Goal: Task Accomplishment & Management: Manage account settings

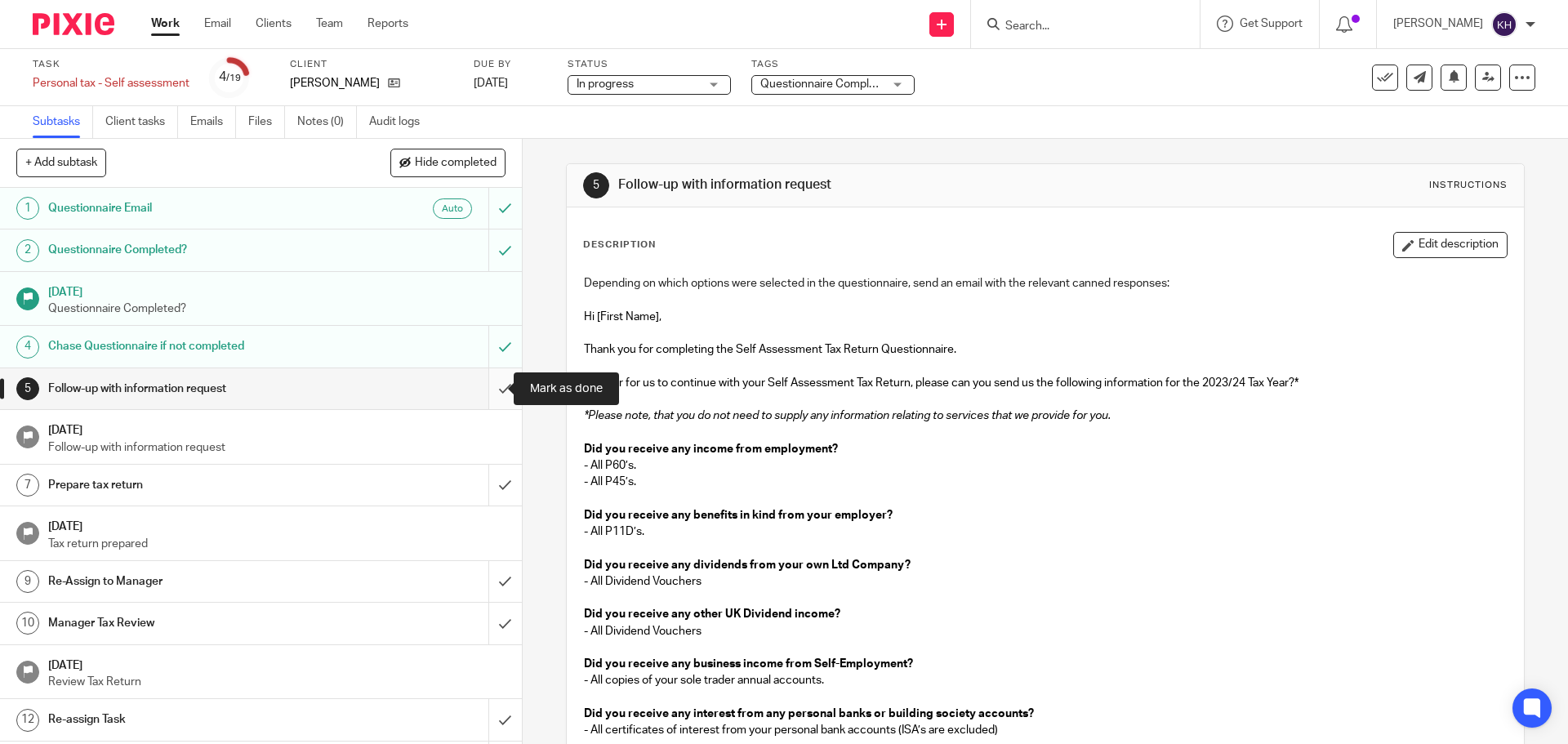
click at [490, 389] on input "submit" at bounding box center [260, 388] width 522 height 41
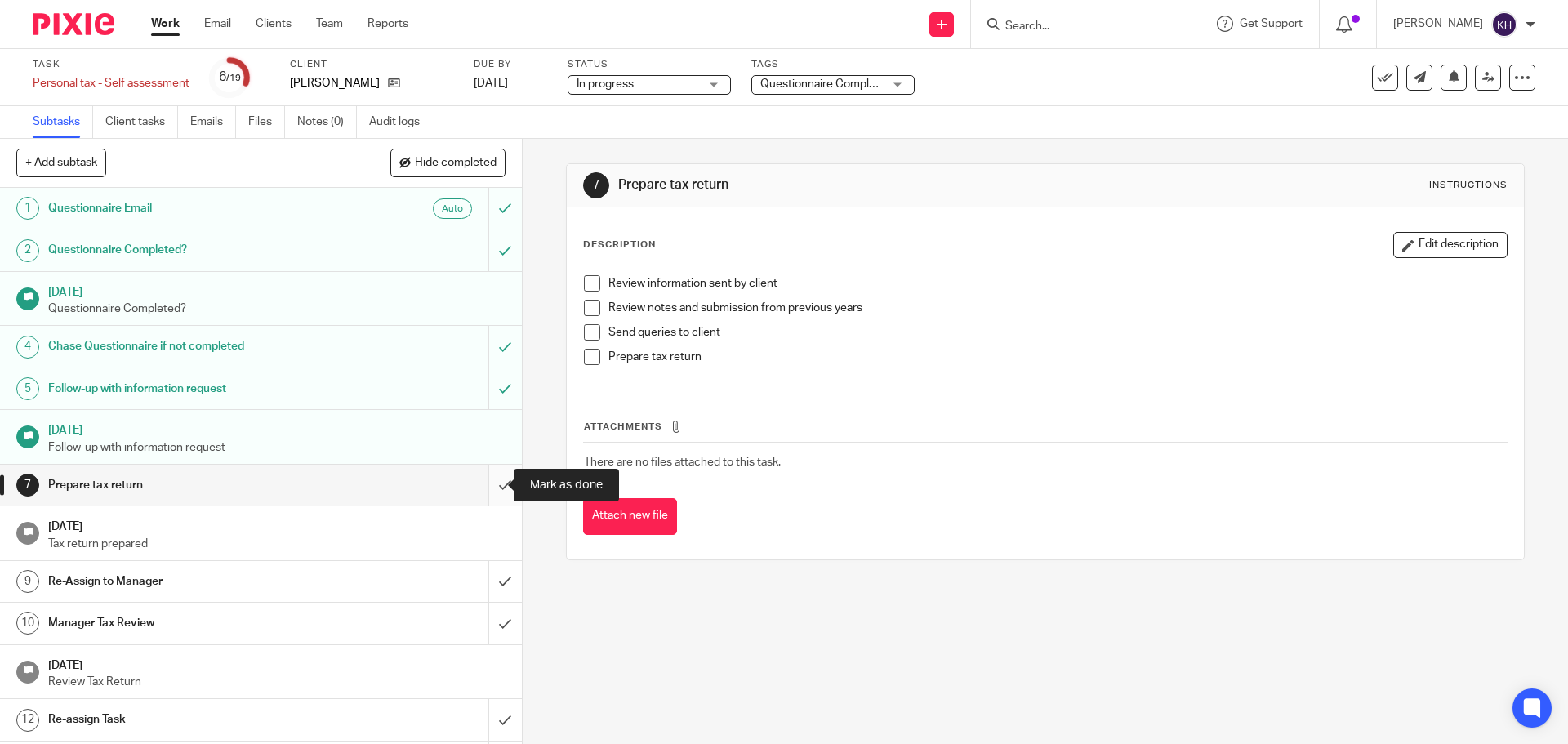
click at [489, 487] on input "submit" at bounding box center [260, 485] width 522 height 41
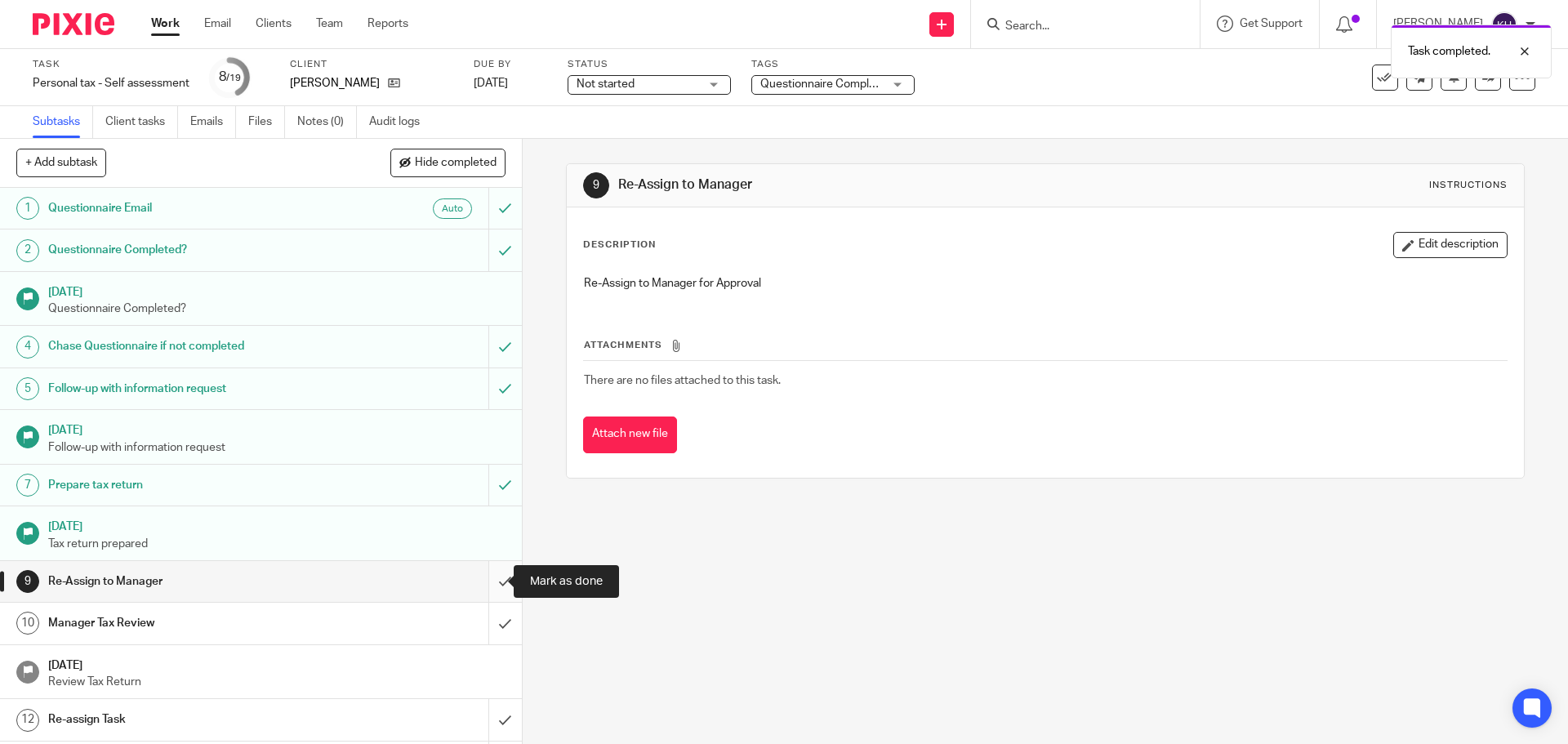
click at [500, 581] on input "submit" at bounding box center [260, 581] width 522 height 41
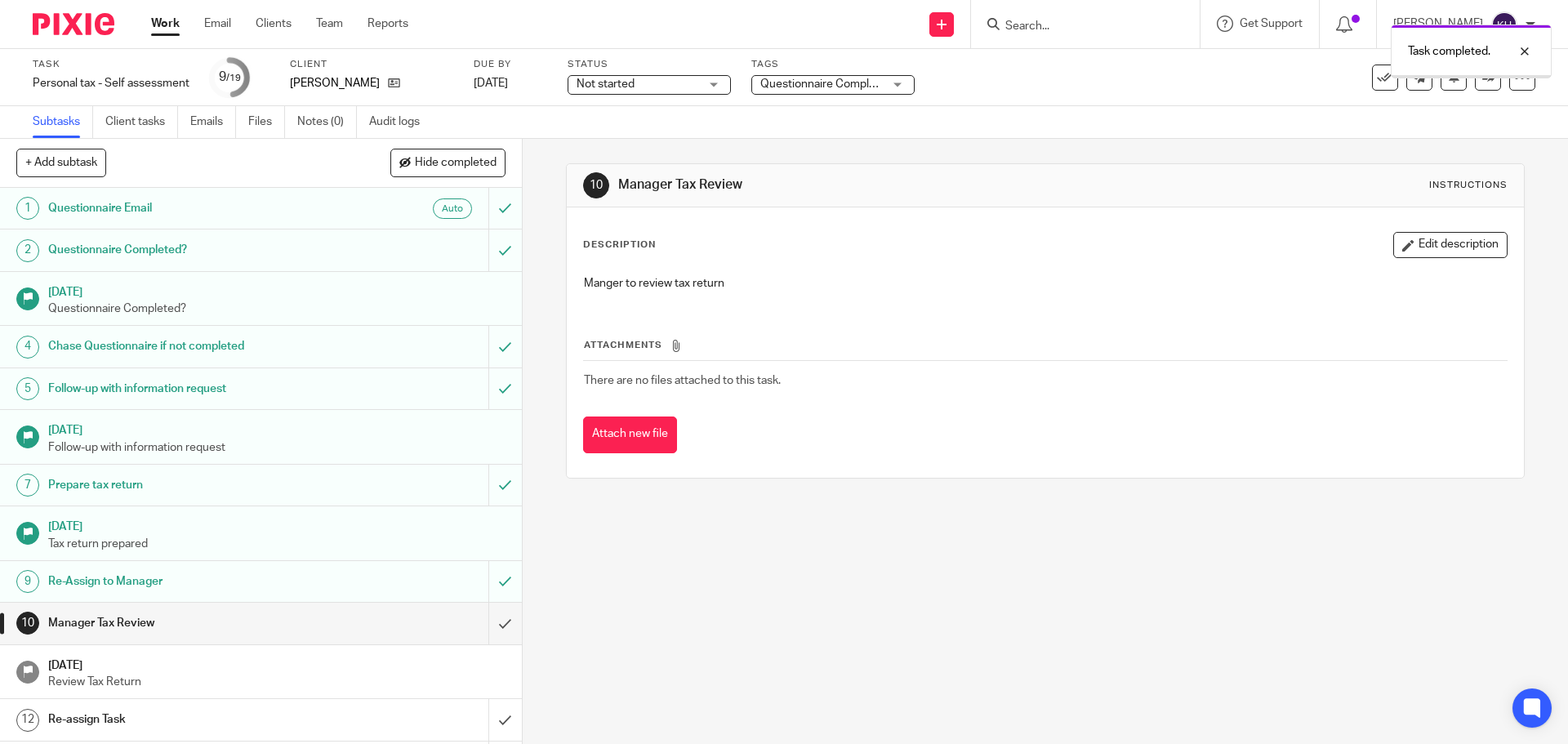
click at [663, 83] on span "Not started" at bounding box center [637, 85] width 122 height 17
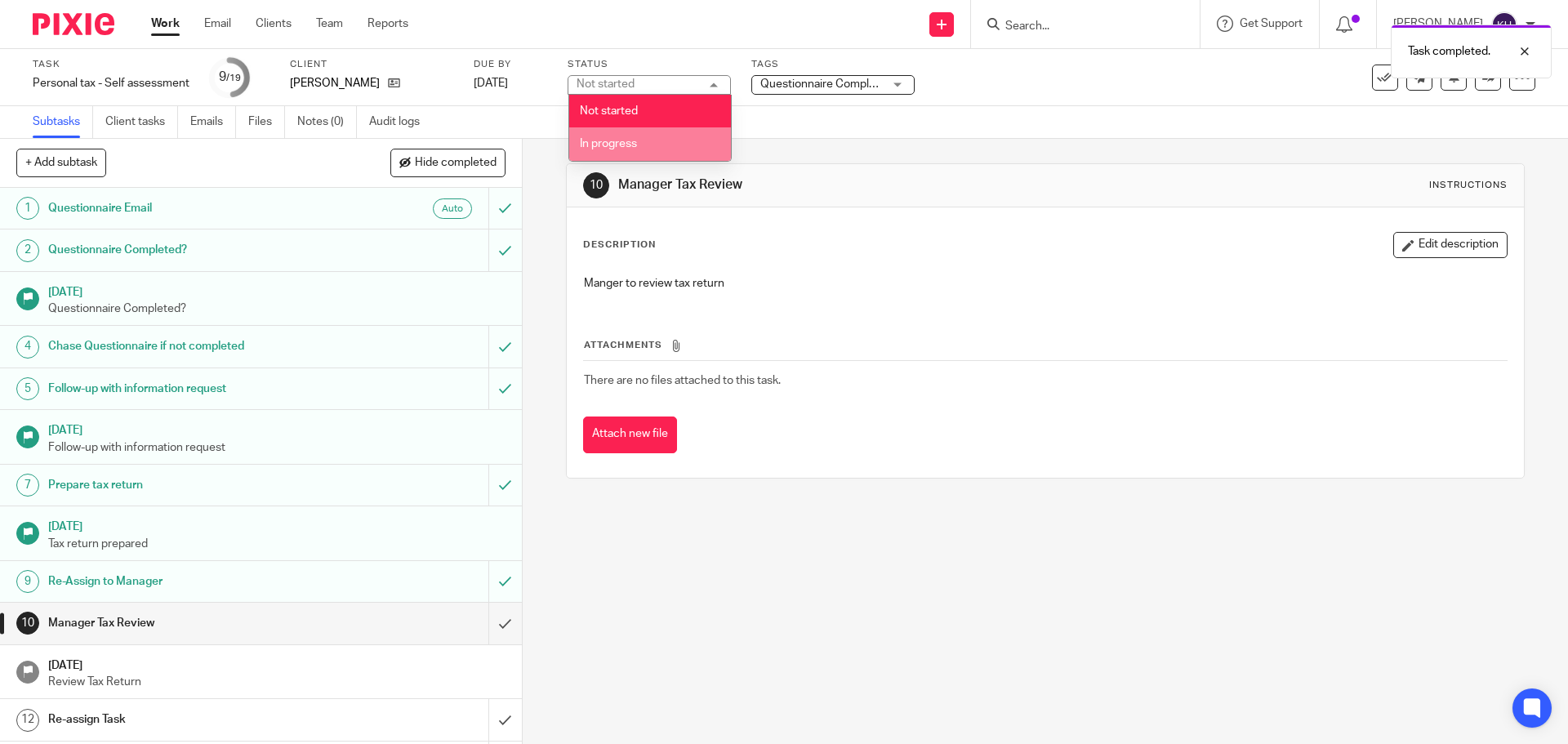
click at [665, 152] on li "In progress" at bounding box center [649, 144] width 162 height 33
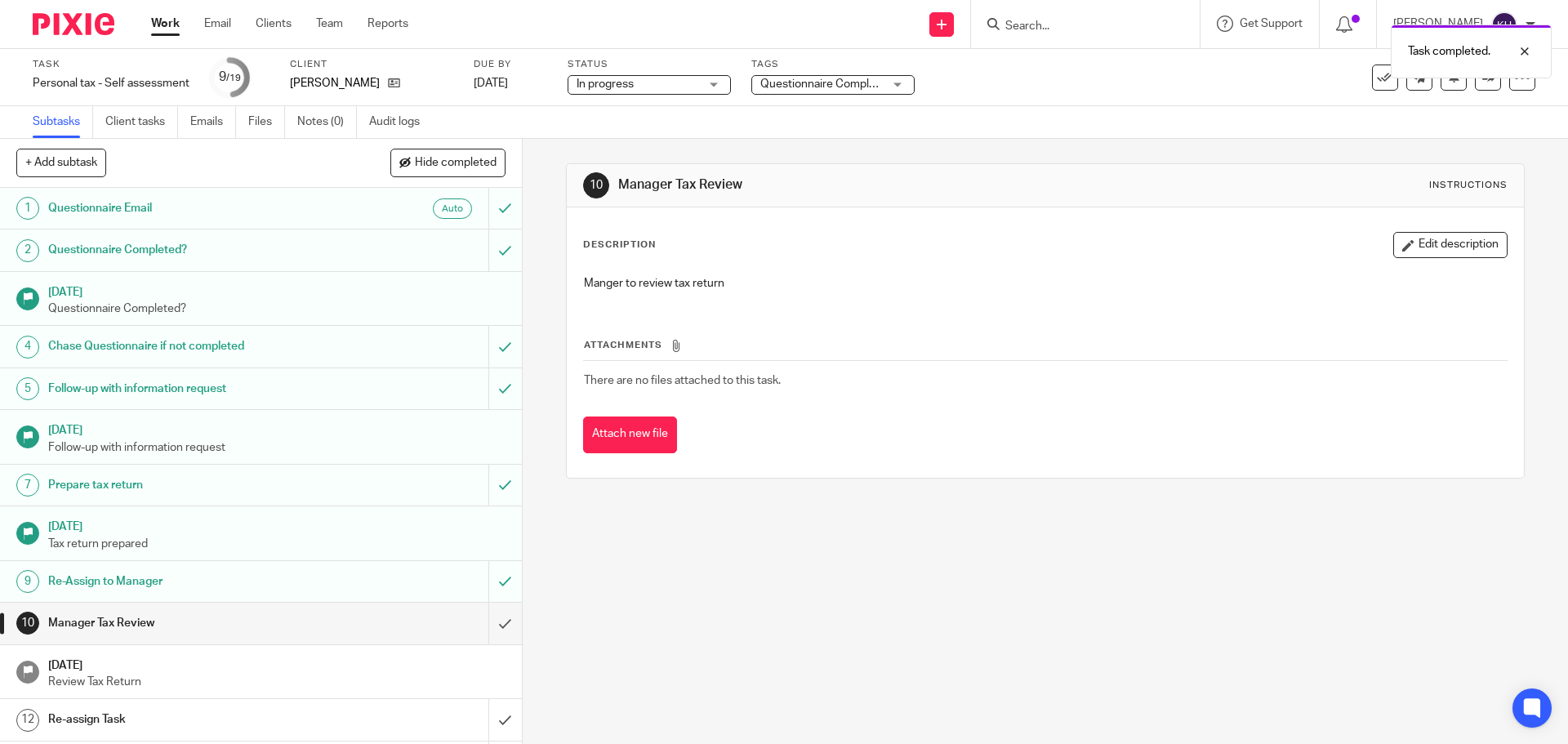
drag, startPoint x: 801, startPoint y: 79, endPoint x: 809, endPoint y: 82, distance: 8.5
click at [802, 79] on span "Questionnaire Completed" at bounding box center [826, 84] width 132 height 11
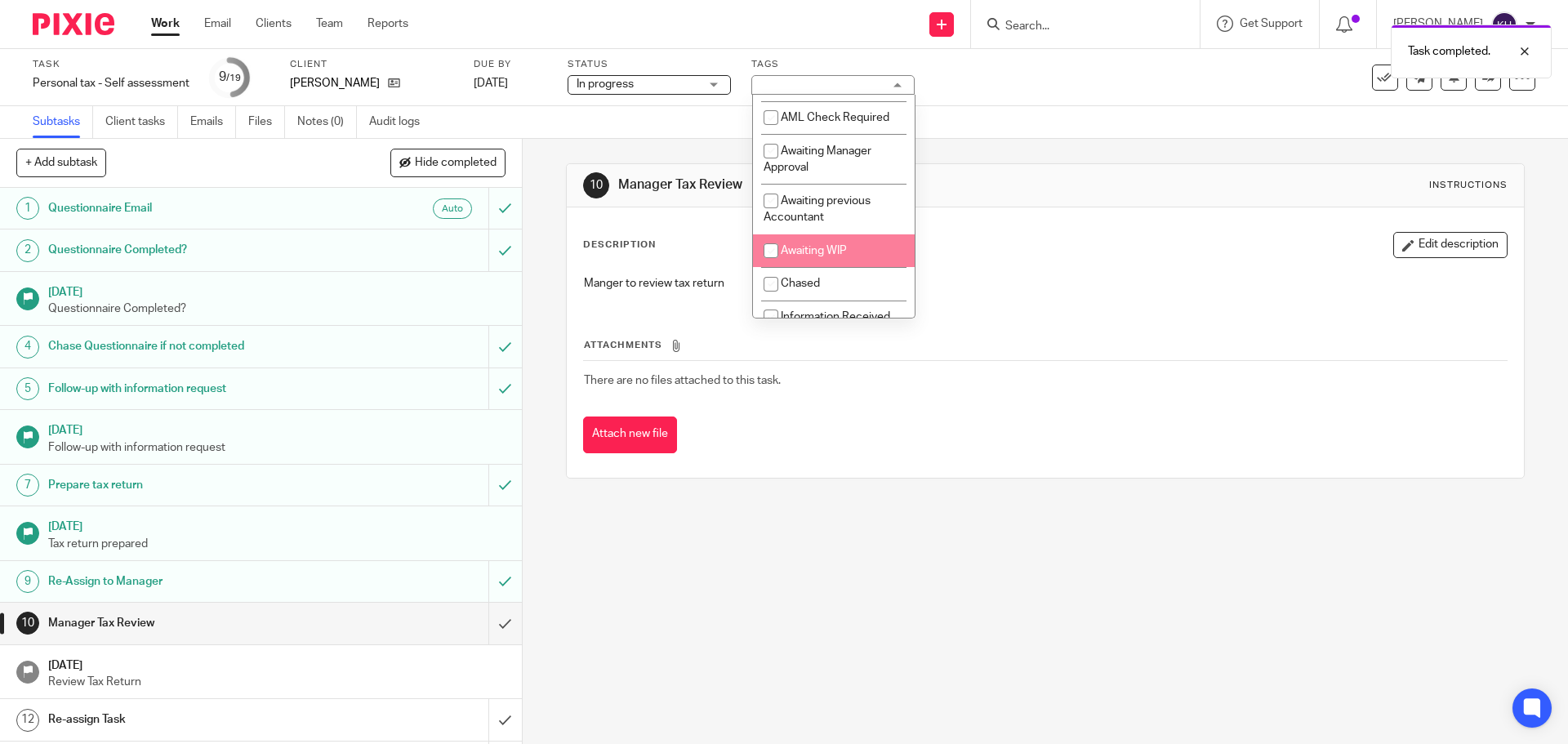
scroll to position [81, 0]
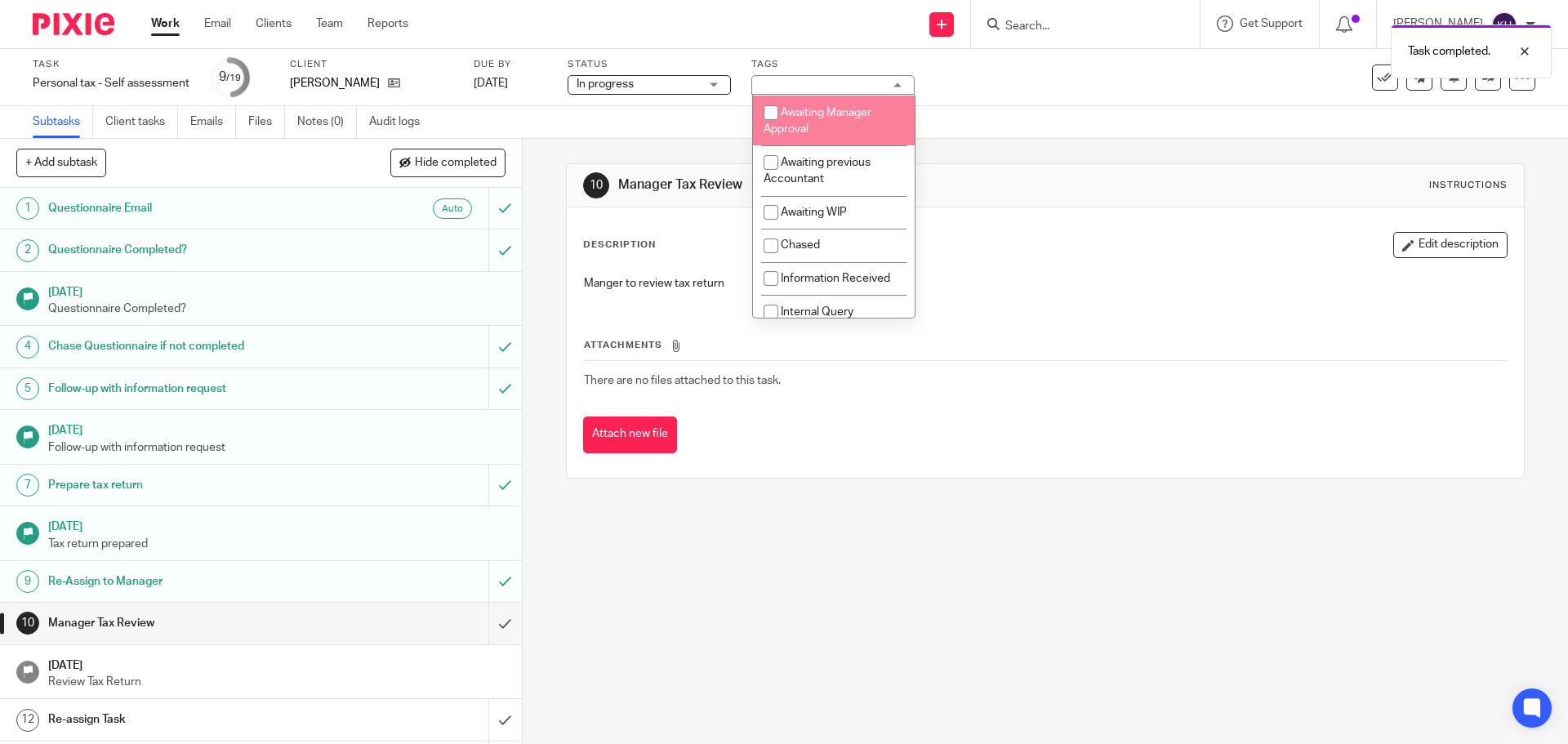
click at [826, 123] on li "Awaiting Manager Approval" at bounding box center [833, 120] width 162 height 50
checkbox input "true"
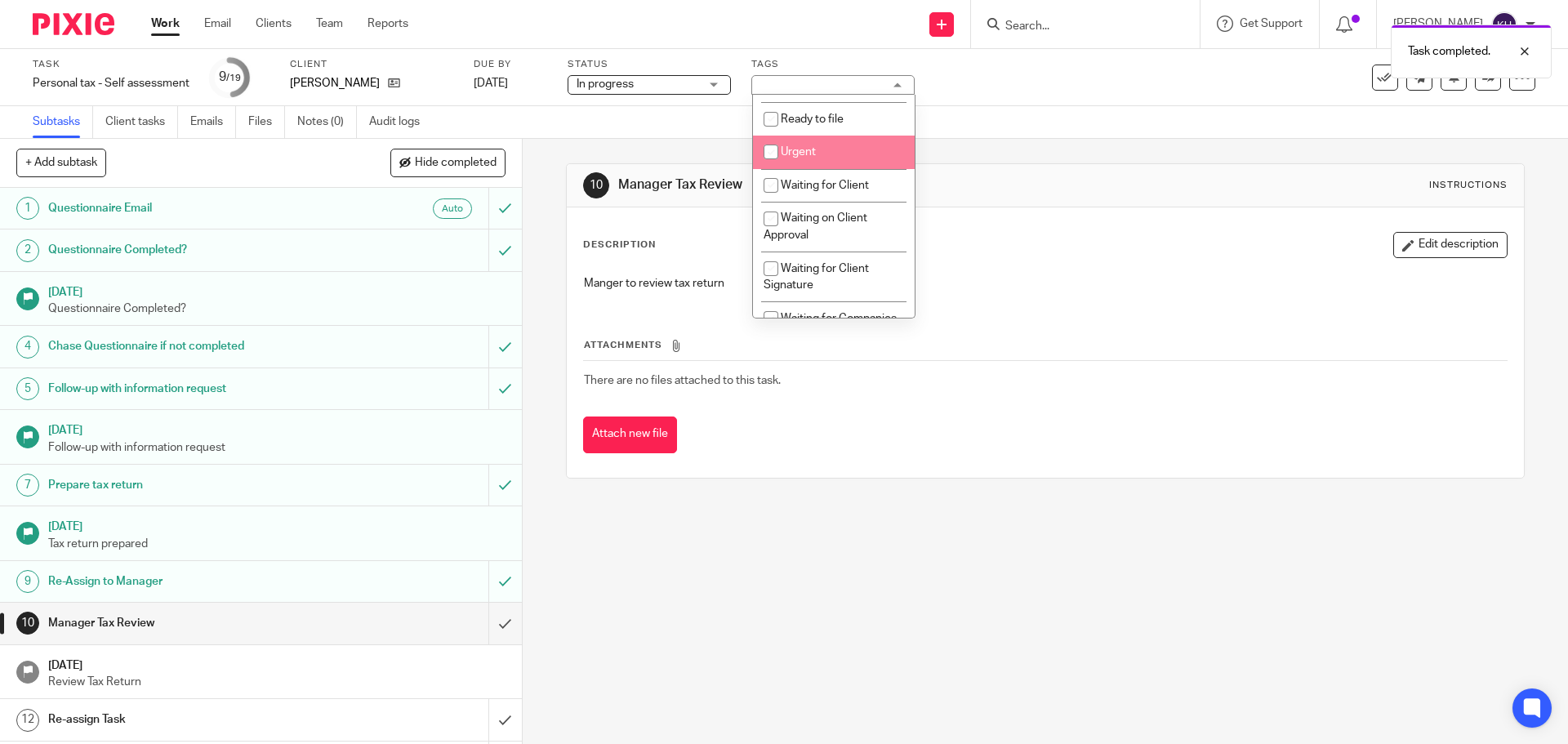
scroll to position [327, 0]
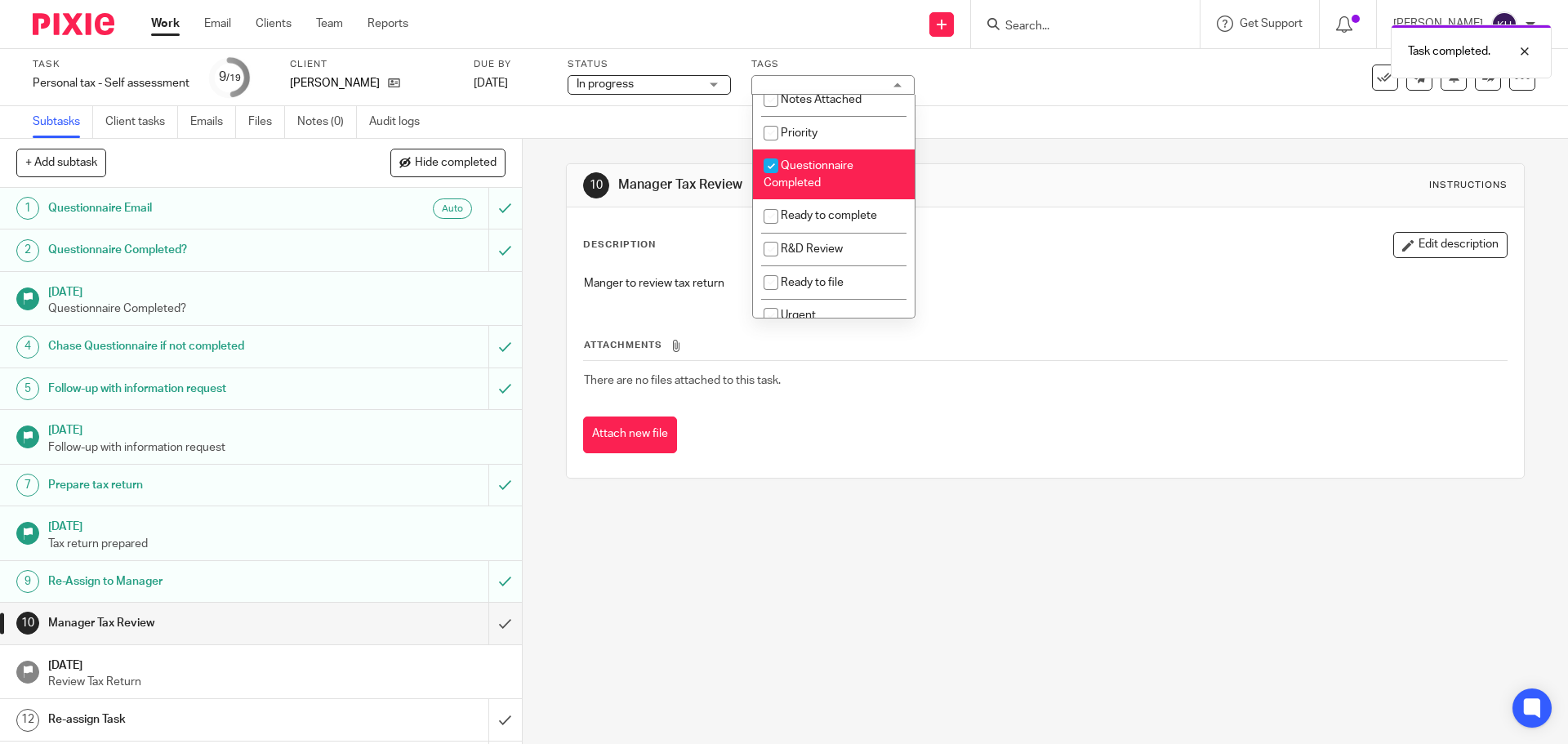
click at [837, 171] on li "Questionnaire Completed" at bounding box center [833, 174] width 162 height 50
checkbox input "false"
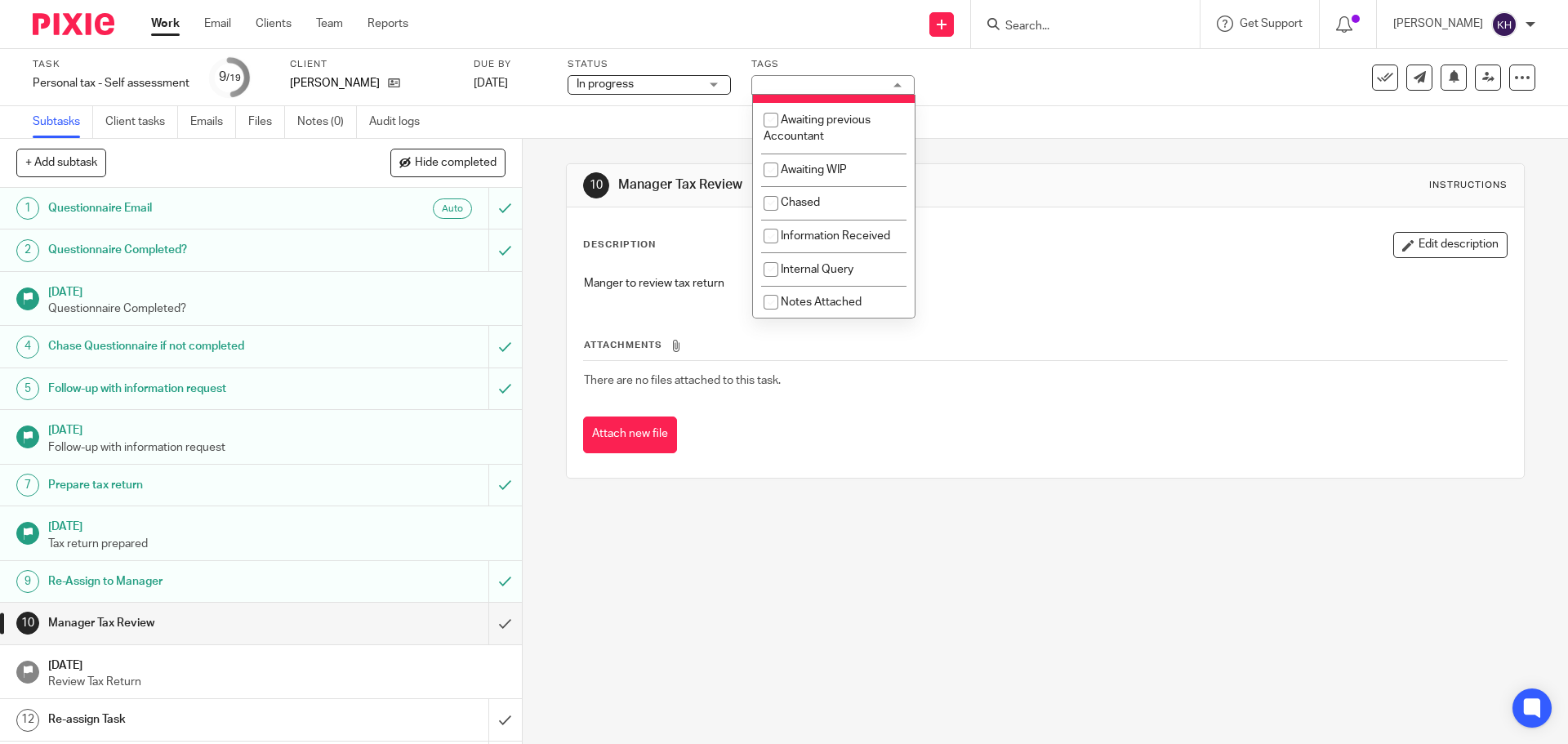
scroll to position [0, 0]
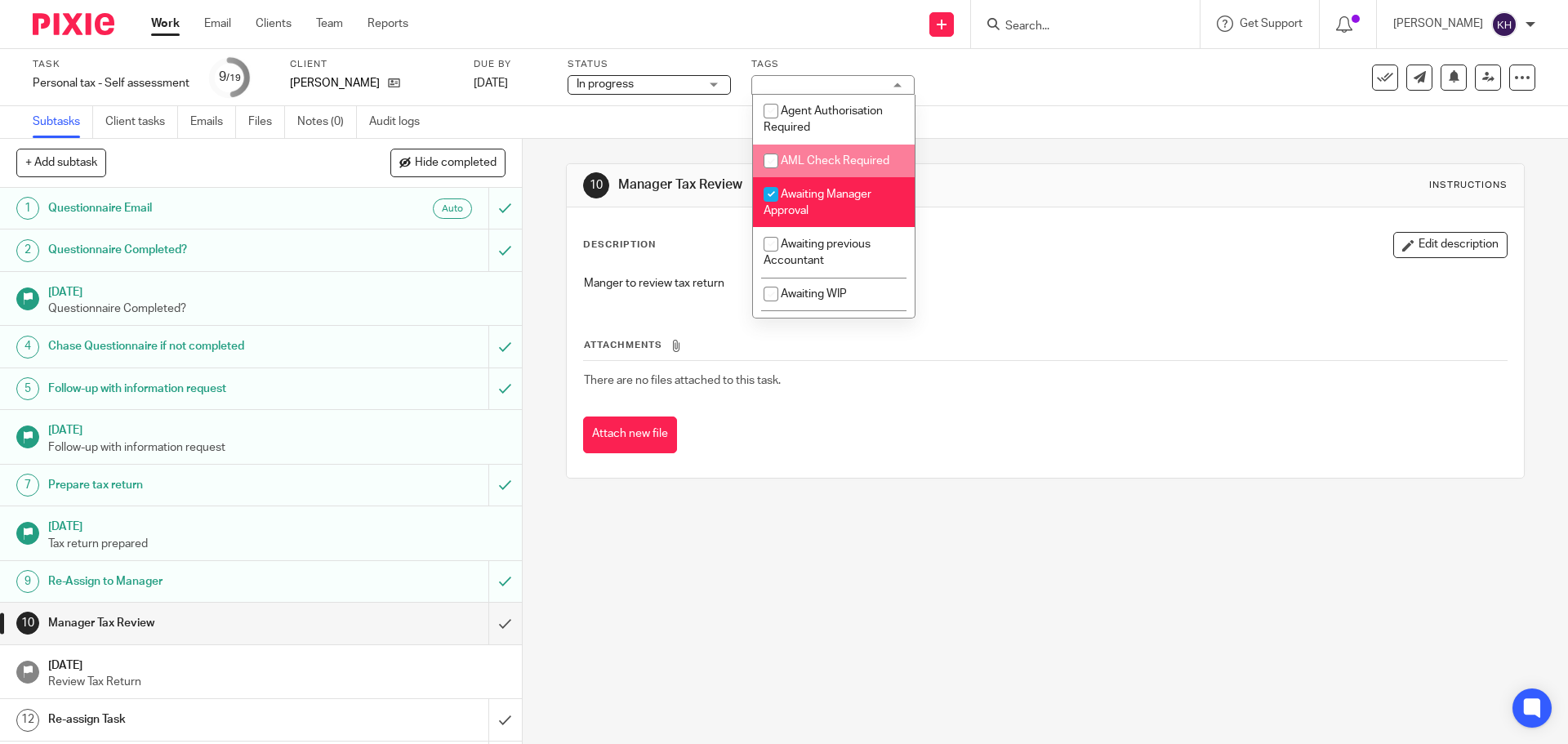
click at [1174, 88] on div "Task Personal tax - Self assessment Save Personal tax - Self assessment 9 /19 C…" at bounding box center [658, 77] width 1252 height 39
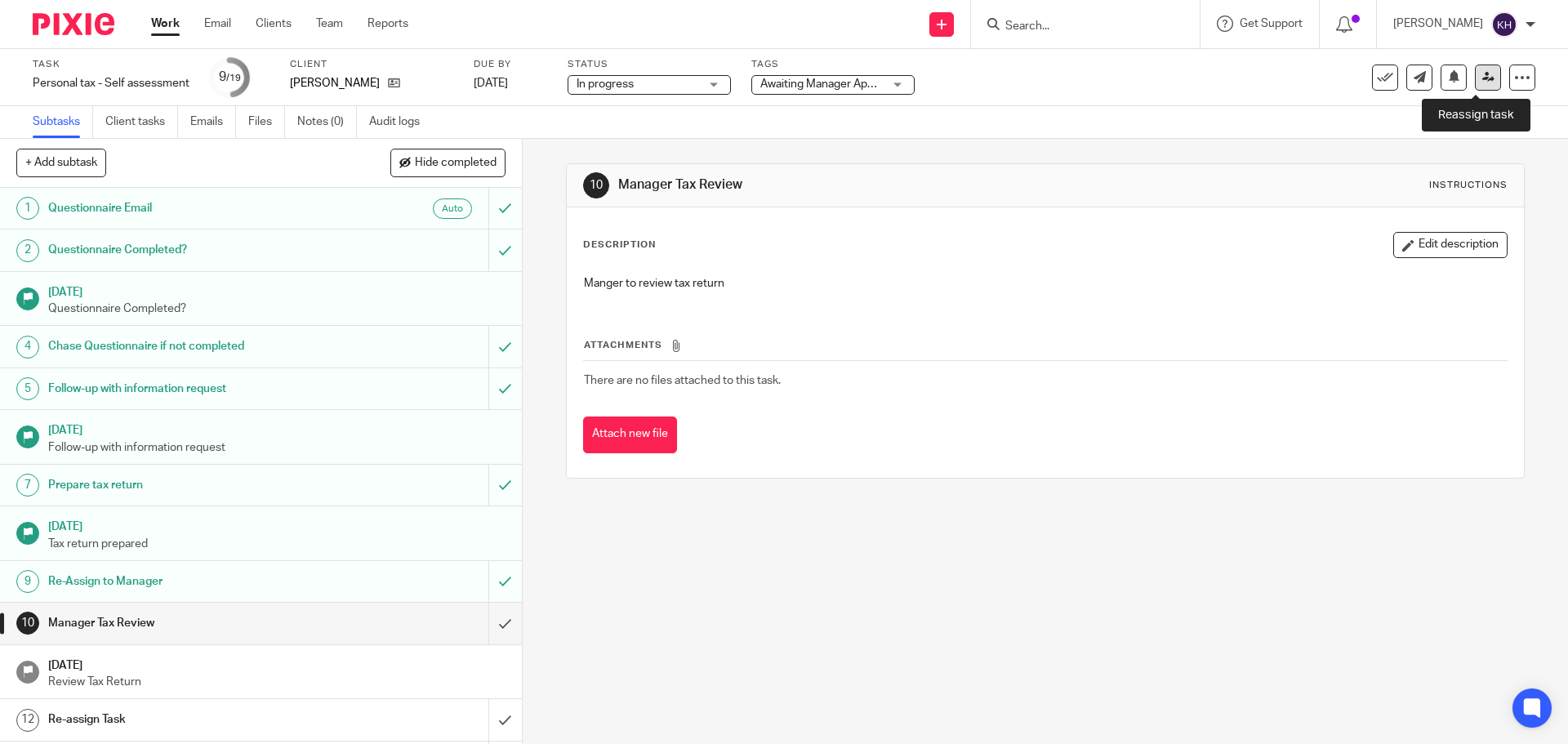
click at [1481, 78] on icon at bounding box center [1488, 77] width 12 height 12
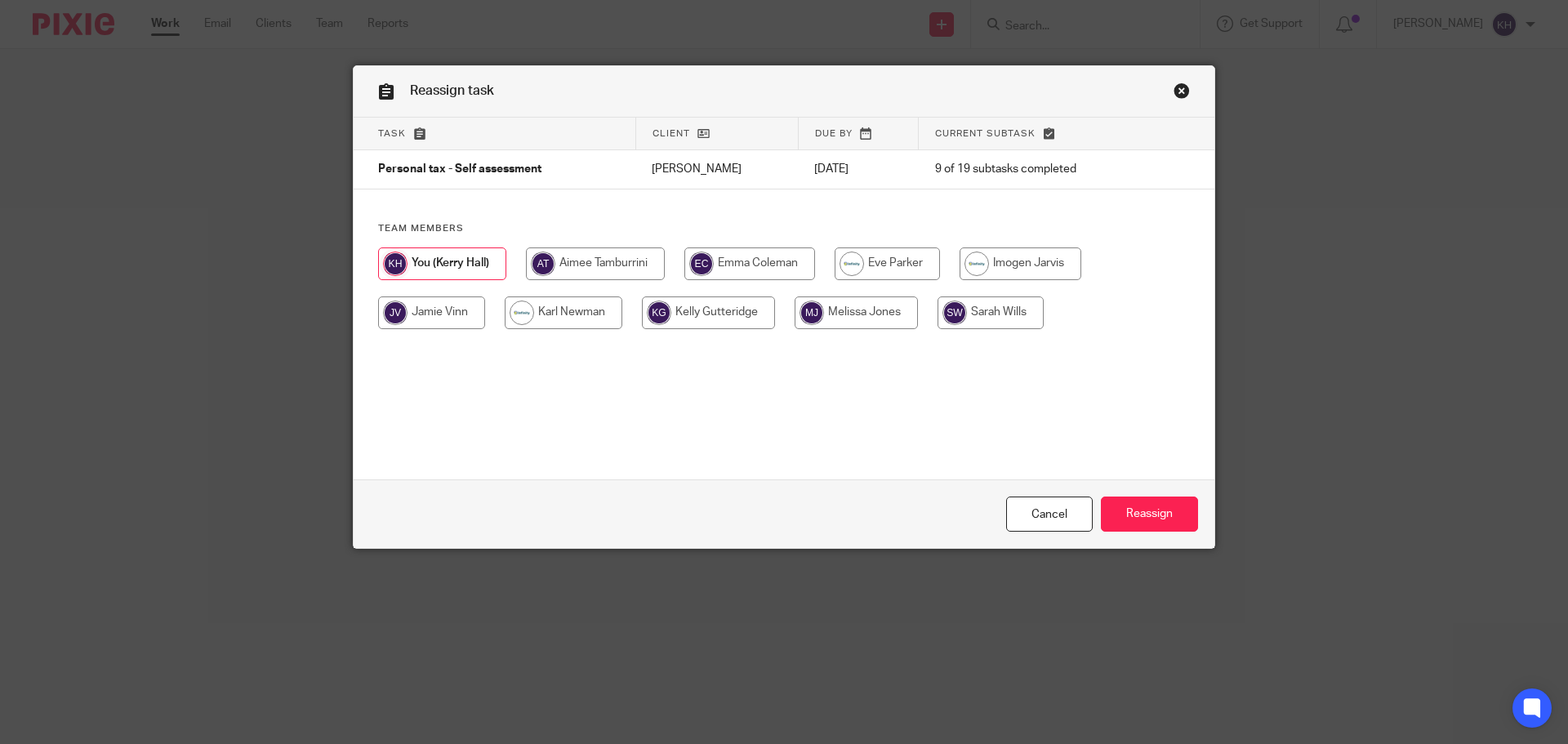
click at [599, 269] on input "radio" at bounding box center [595, 263] width 139 height 32
radio input "true"
click at [1163, 518] on input "Reassign" at bounding box center [1148, 514] width 97 height 35
